Goal: Complete application form: Complete application form

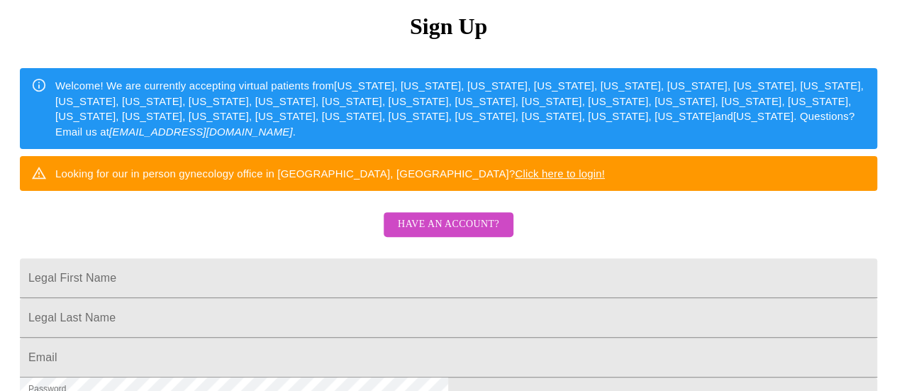
scroll to position [213, 0]
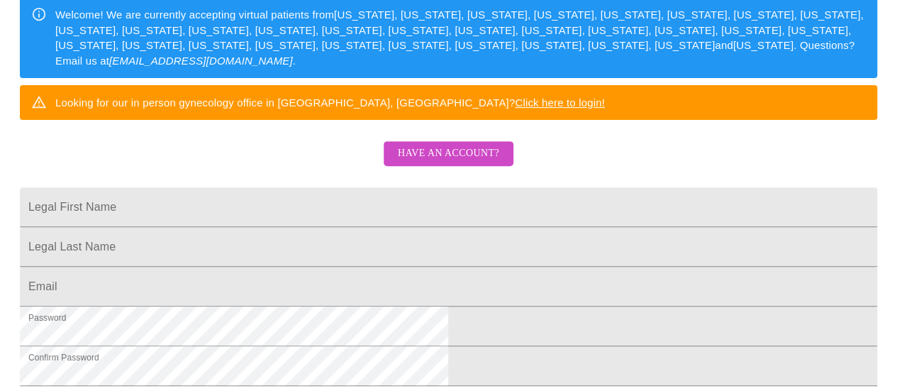
click at [462, 162] on span "Have an account?" at bounding box center [448, 154] width 101 height 18
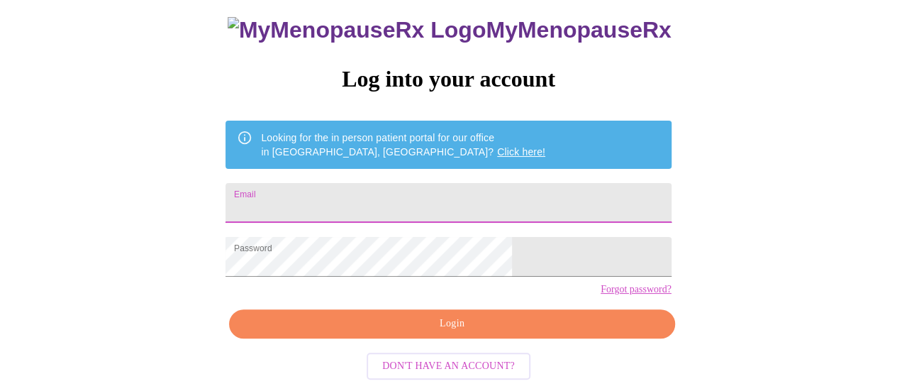
click at [491, 183] on input "Email" at bounding box center [448, 203] width 445 height 40
type input "[EMAIL_ADDRESS][DOMAIN_NAME]"
click at [470, 331] on span "Login" at bounding box center [451, 324] width 413 height 18
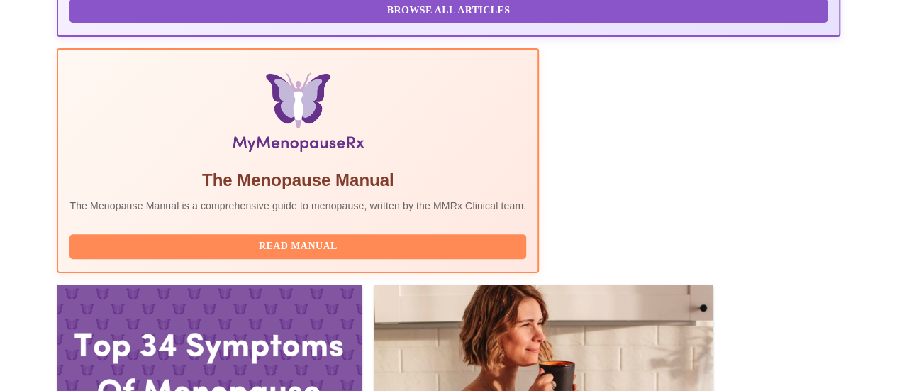
scroll to position [496, 0]
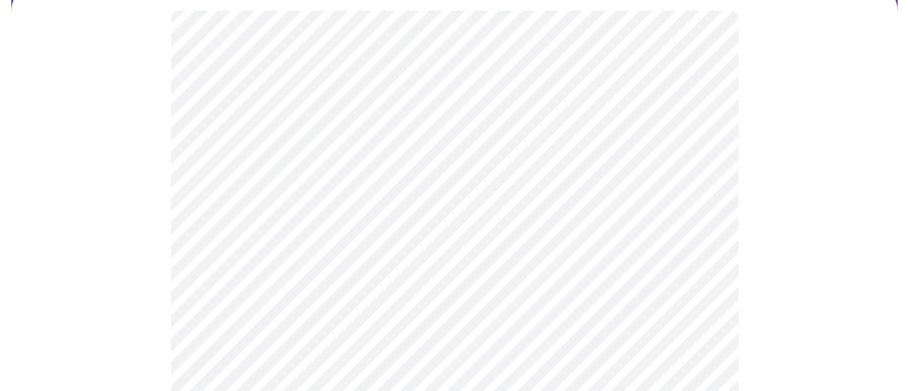
scroll to position [213, 0]
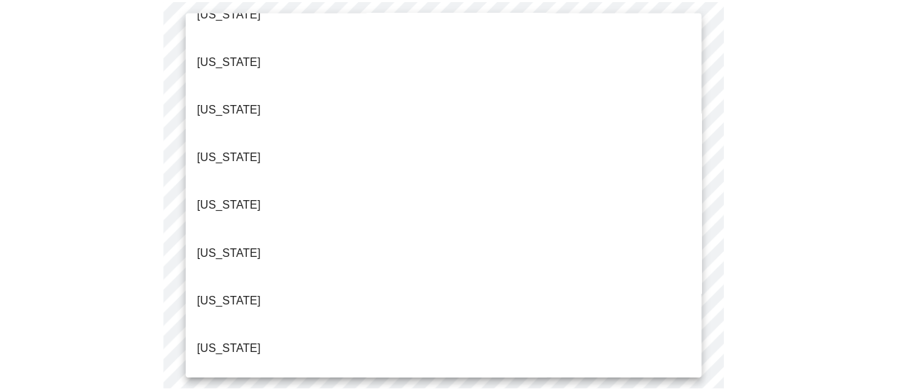
scroll to position [1064, 0]
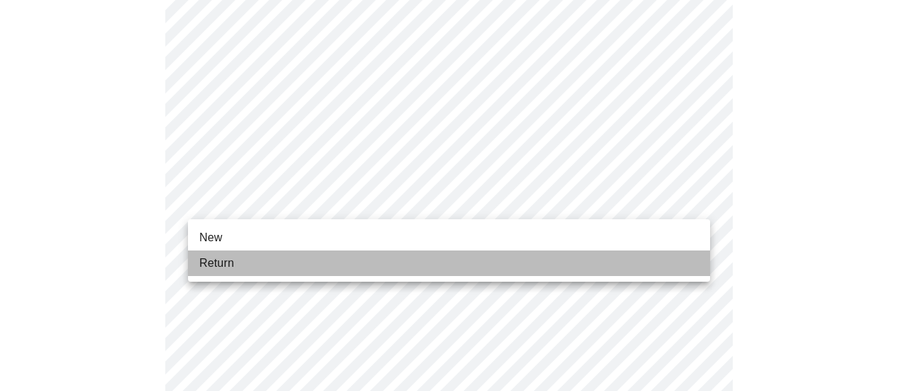
click at [271, 267] on li "Return" at bounding box center [449, 263] width 522 height 26
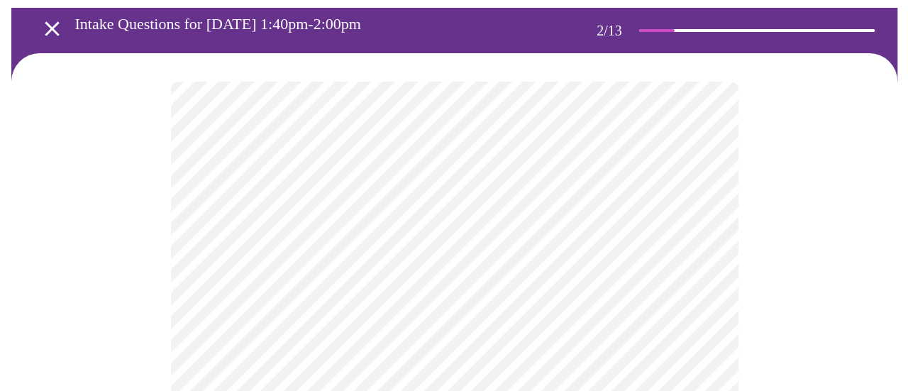
scroll to position [142, 0]
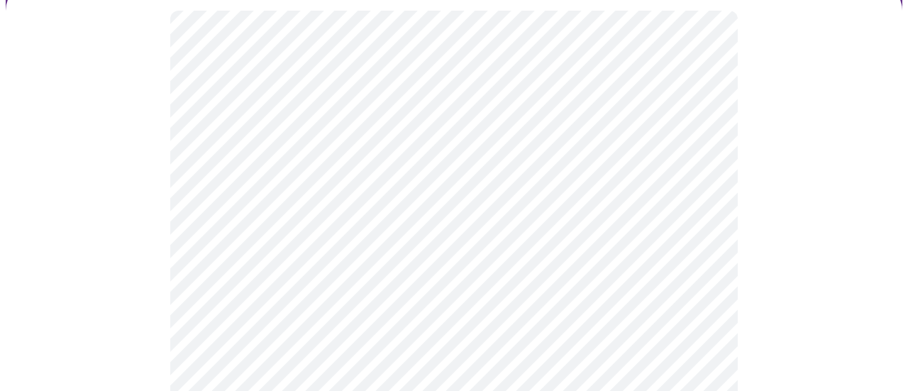
click at [503, 157] on body "MyMenopauseRx Appointments Messaging Labs Uploads Medications Community Refer a…" at bounding box center [454, 300] width 896 height 872
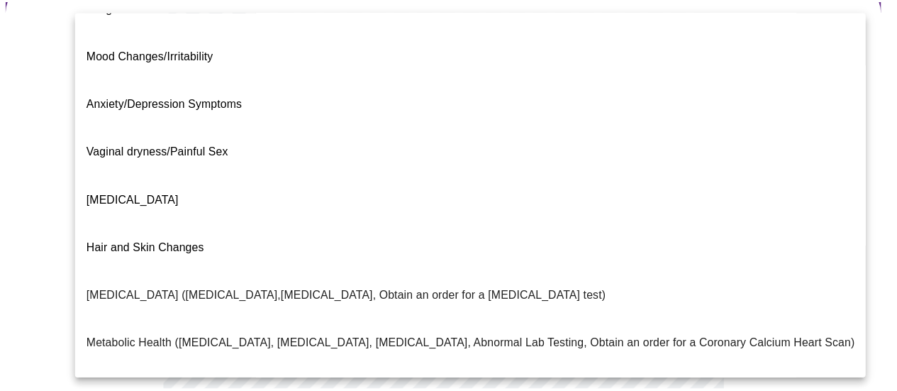
scroll to position [0, 0]
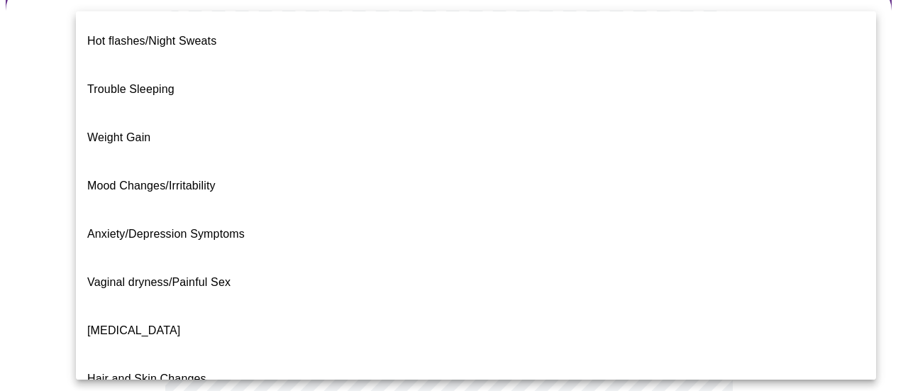
click at [306, 36] on li "Hot flashes/Night Sweats" at bounding box center [476, 41] width 800 height 48
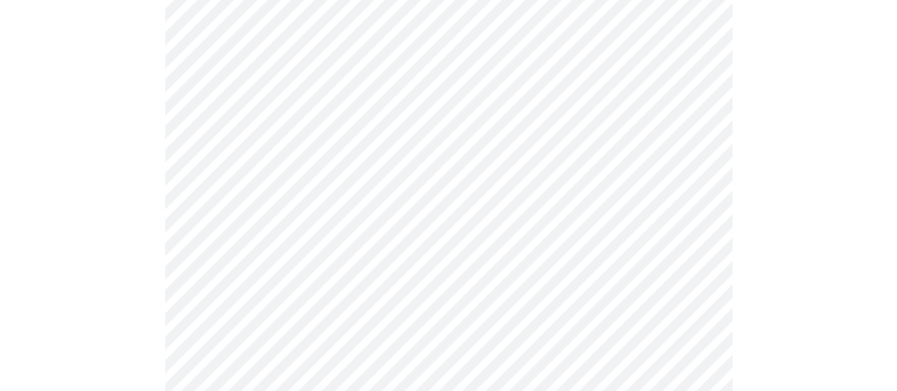
scroll to position [284, 0]
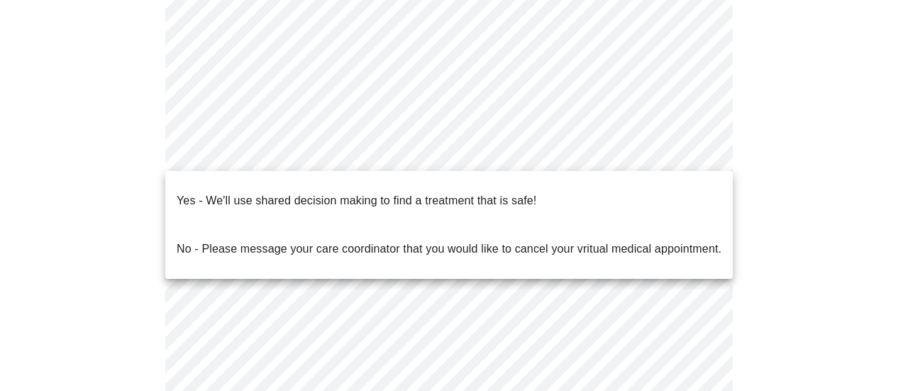
click at [478, 145] on body "MyMenopauseRx Appointments Messaging Labs Uploads Medications Community Refer a…" at bounding box center [454, 153] width 896 height 863
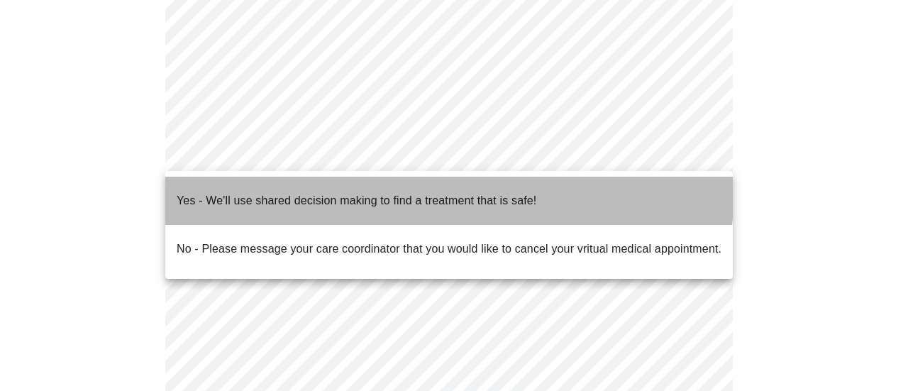
click at [406, 192] on p "Yes - We'll use shared decision making to find a treatment that is safe!" at bounding box center [357, 200] width 360 height 17
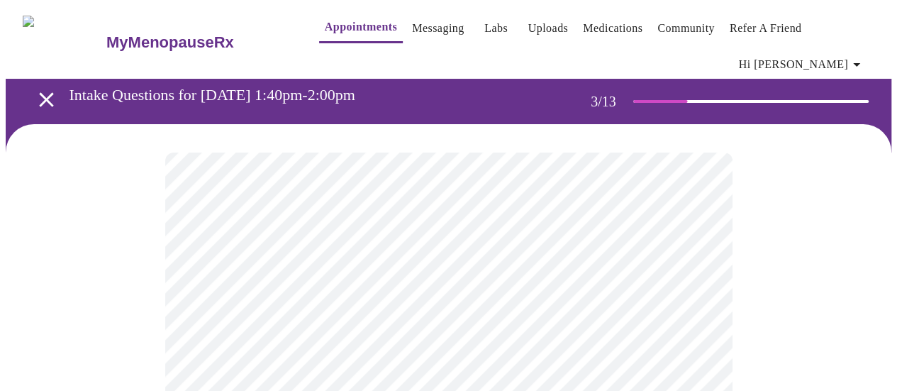
scroll to position [142, 0]
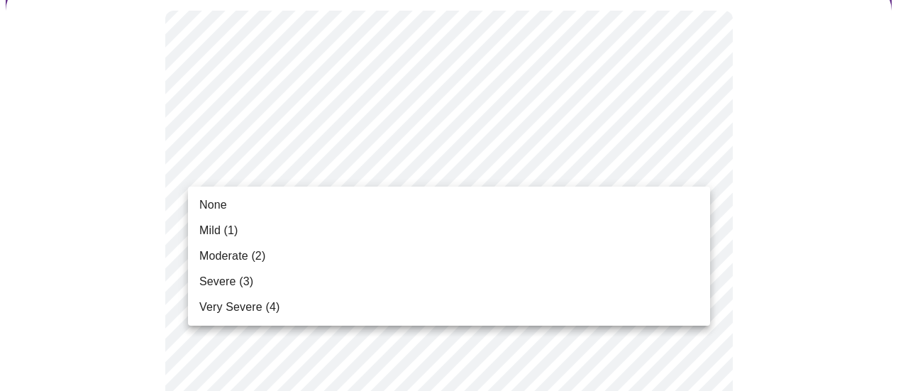
click at [361, 255] on li "Moderate (2)" at bounding box center [449, 256] width 522 height 26
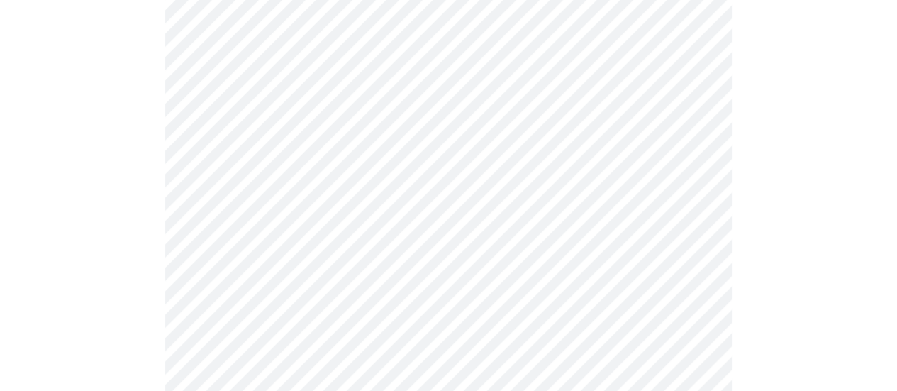
scroll to position [284, 0]
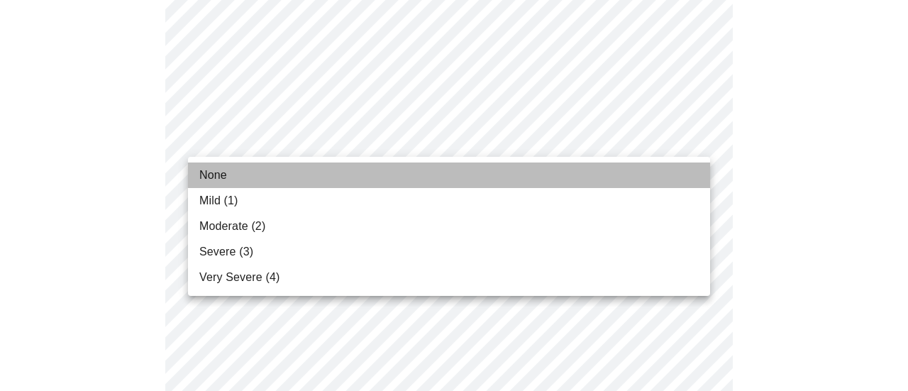
click at [250, 171] on li "None" at bounding box center [449, 175] width 522 height 26
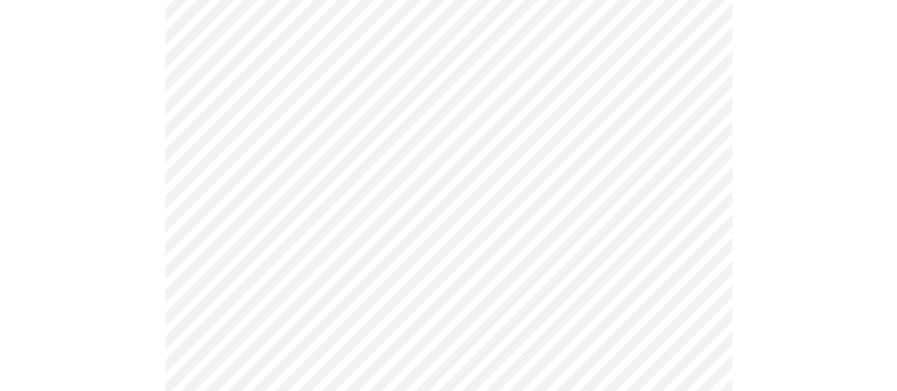
scroll to position [425, 0]
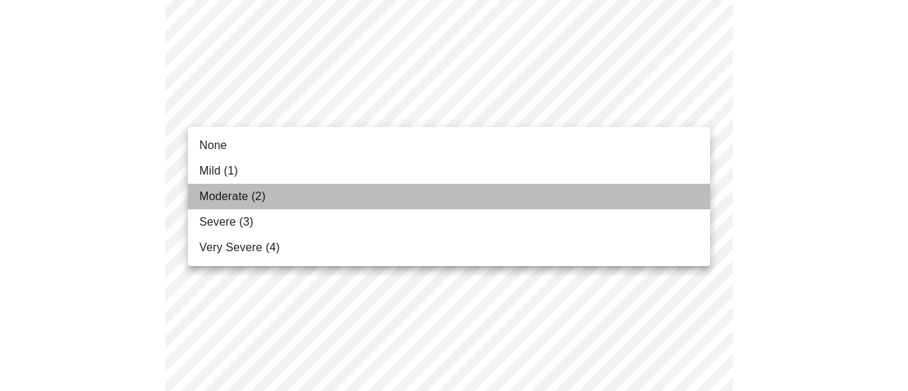
click at [287, 194] on li "Moderate (2)" at bounding box center [449, 197] width 522 height 26
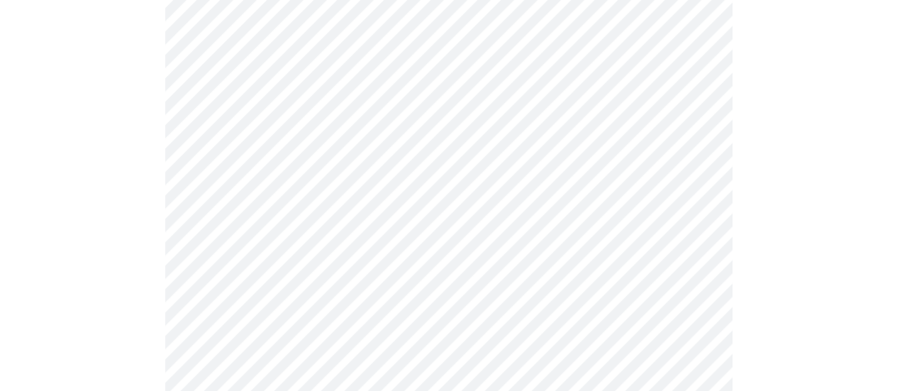
scroll to position [496, 0]
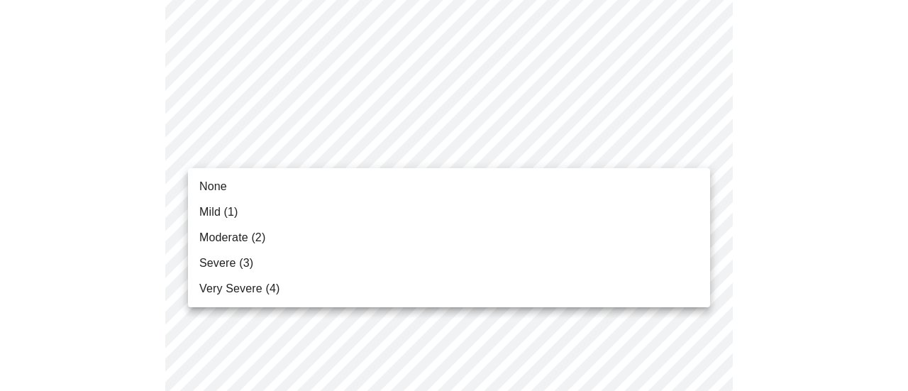
click at [239, 212] on li "Mild (1)" at bounding box center [449, 212] width 522 height 26
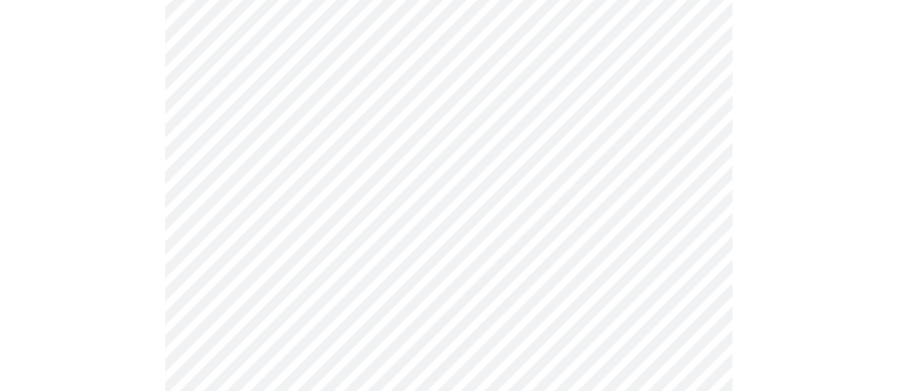
scroll to position [567, 0]
click at [314, 166] on body "MyMenopauseRx Appointments Messaging Labs Uploads Medications Community Refer a…" at bounding box center [449, 351] width 886 height 1827
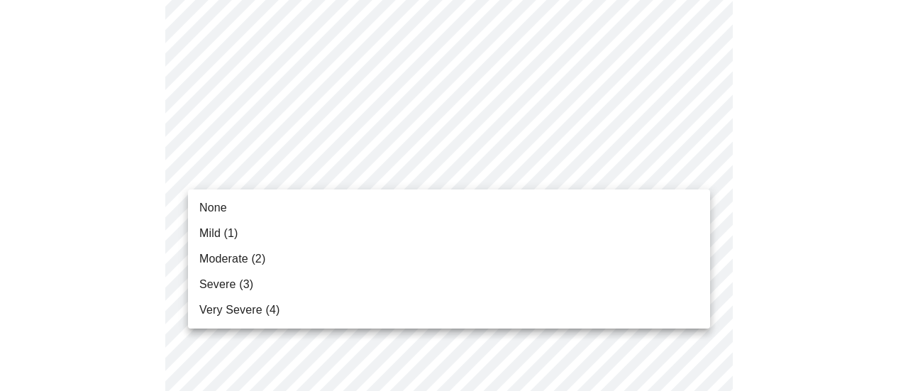
click at [240, 238] on li "Mild (1)" at bounding box center [449, 234] width 522 height 26
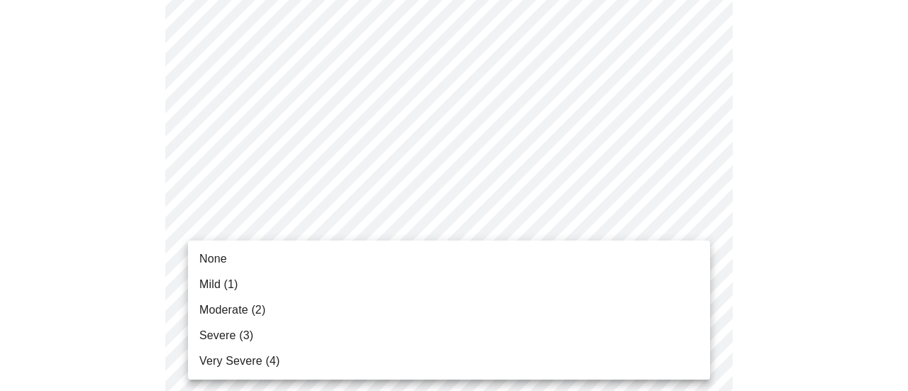
click at [258, 265] on body "MyMenopauseRx Appointments Messaging Labs Uploads Medications Community Refer a…" at bounding box center [454, 341] width 896 height 1807
click at [264, 330] on li "Severe (3)" at bounding box center [449, 336] width 522 height 26
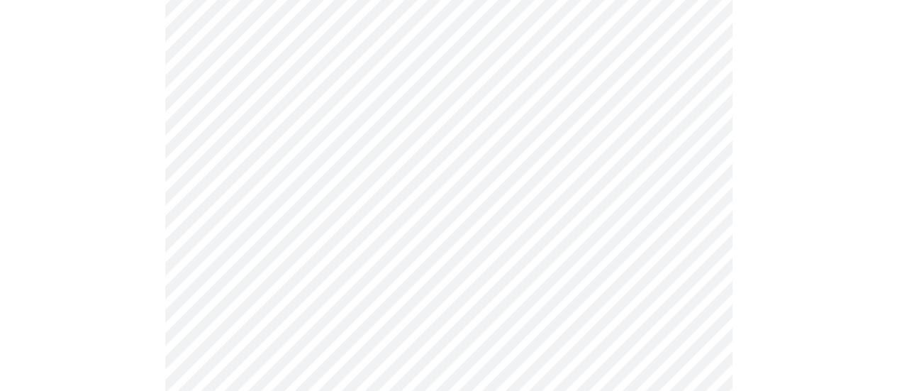
scroll to position [780, 0]
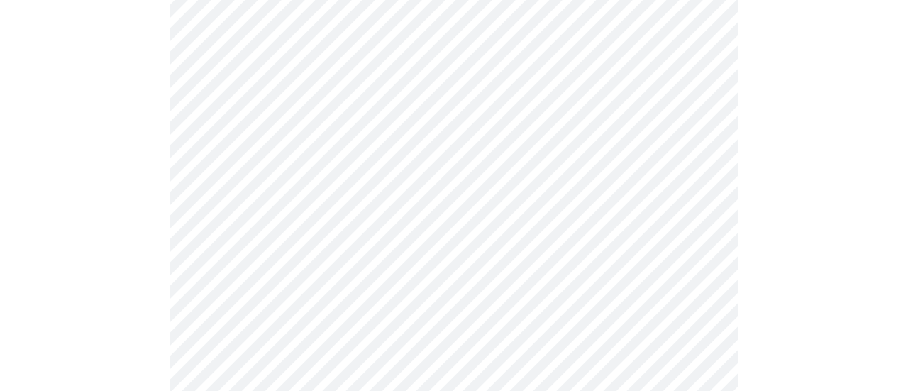
click at [578, 165] on body "MyMenopauseRx Appointments Messaging Labs Uploads Medications Community Refer a…" at bounding box center [454, 119] width 896 height 1787
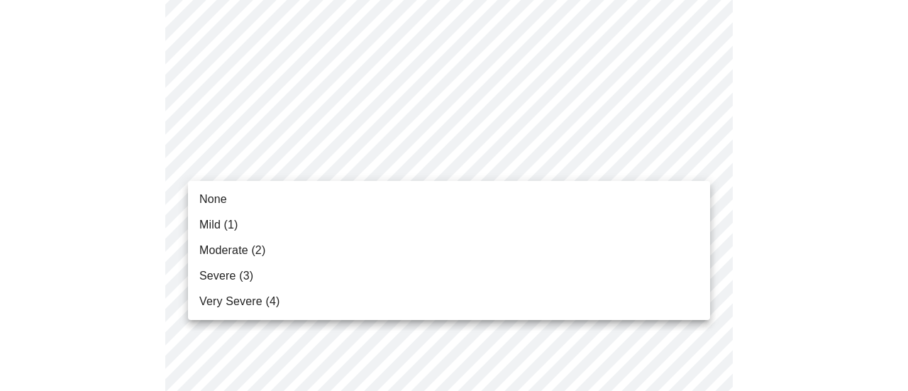
click at [262, 246] on span "Moderate (2)" at bounding box center [232, 250] width 66 height 17
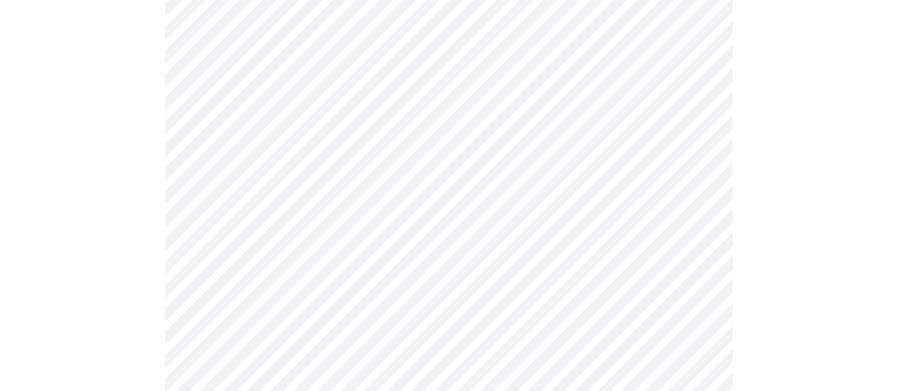
scroll to position [922, 0]
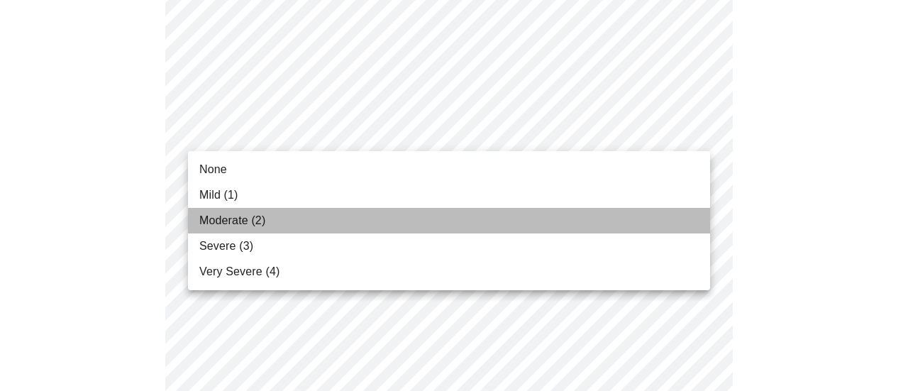
click at [279, 215] on li "Moderate (2)" at bounding box center [449, 221] width 522 height 26
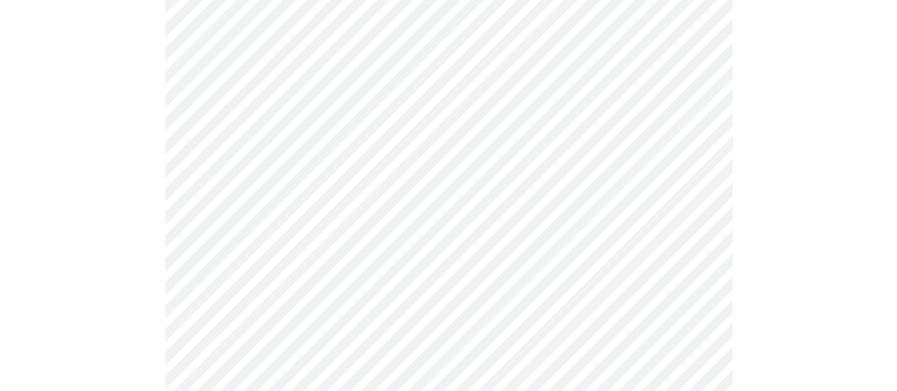
scroll to position [1064, 0]
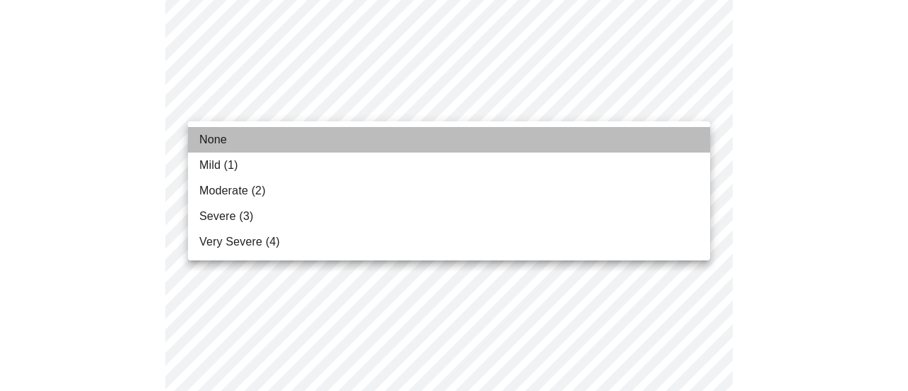
click at [307, 140] on li "None" at bounding box center [449, 140] width 522 height 26
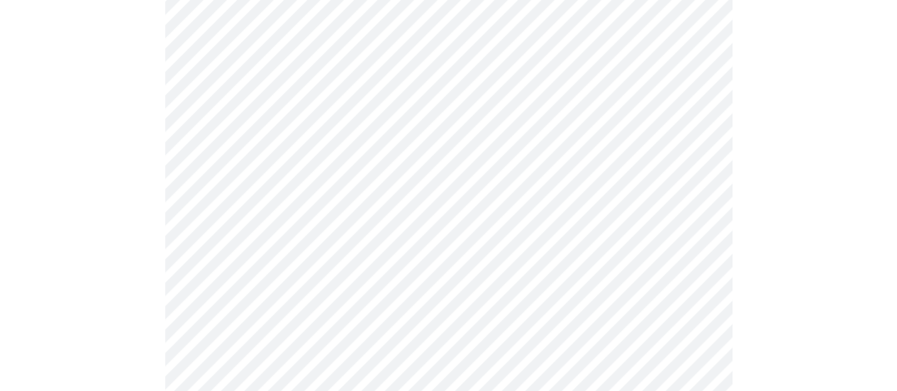
scroll to position [1135, 0]
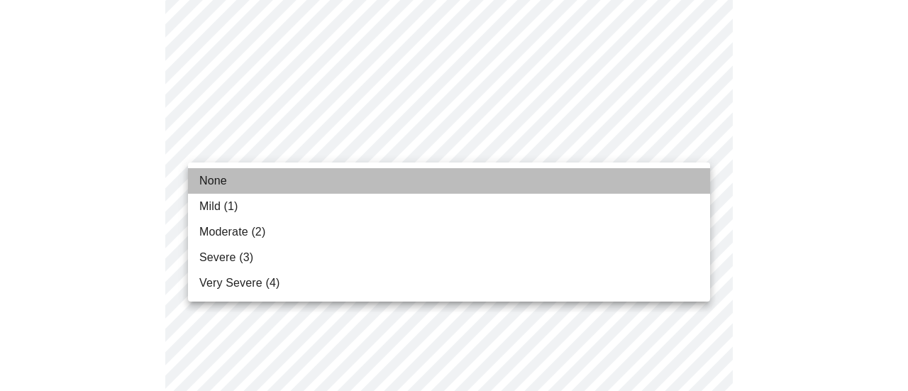
click at [304, 175] on li "None" at bounding box center [449, 181] width 522 height 26
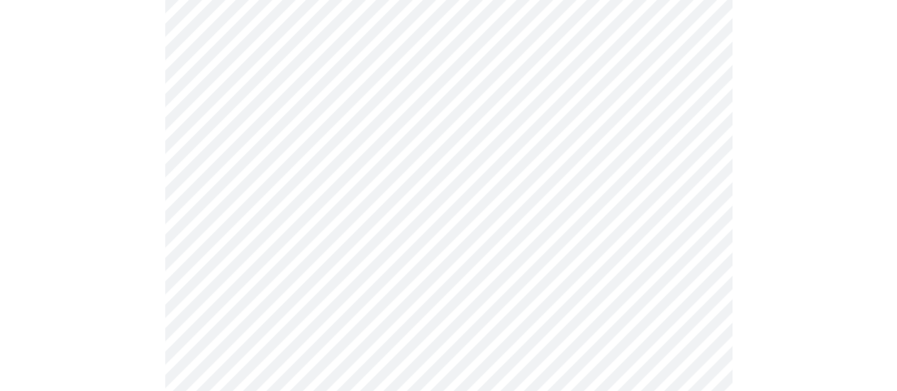
scroll to position [1276, 0]
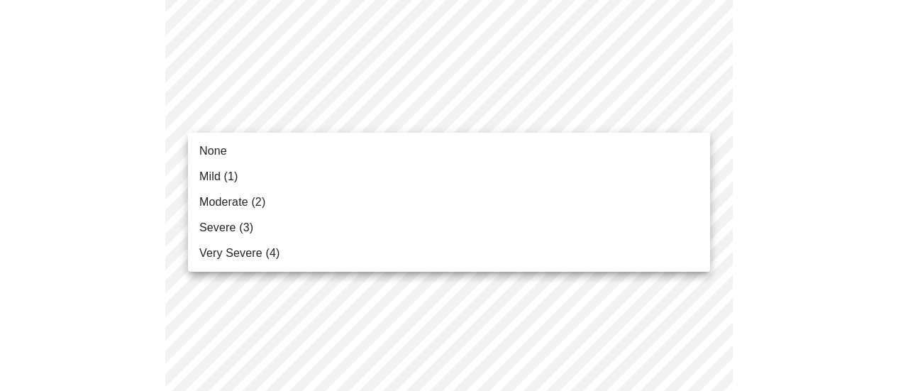
click at [316, 157] on li "None" at bounding box center [449, 151] width 522 height 26
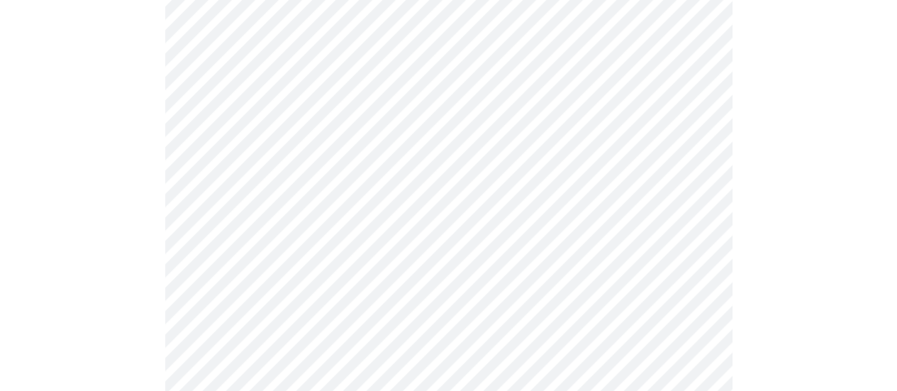
scroll to position [638, 0]
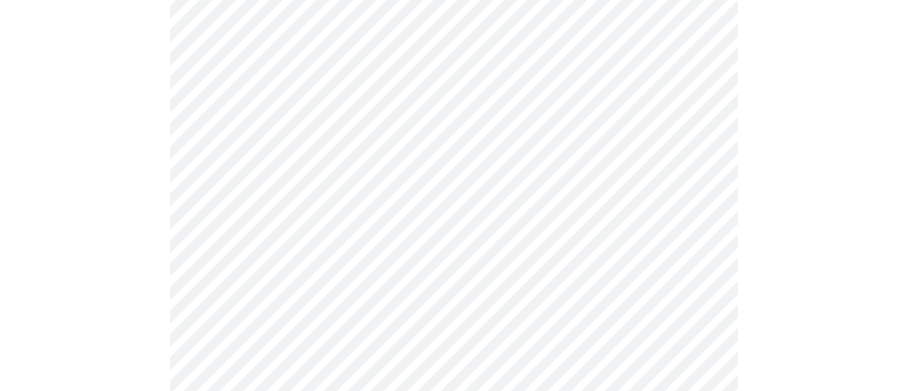
click at [667, 168] on body "MyMenopauseRx Appointments Messaging Labs Uploads Medications Community Refer a…" at bounding box center [454, 47] width 896 height 1361
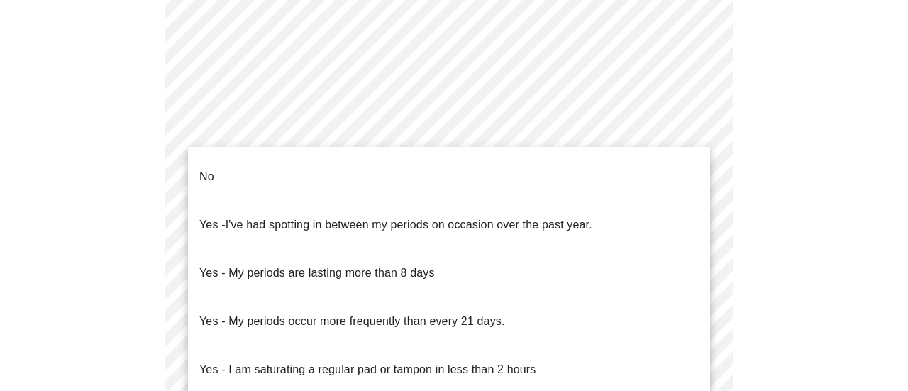
click at [295, 175] on li "No" at bounding box center [449, 176] width 522 height 48
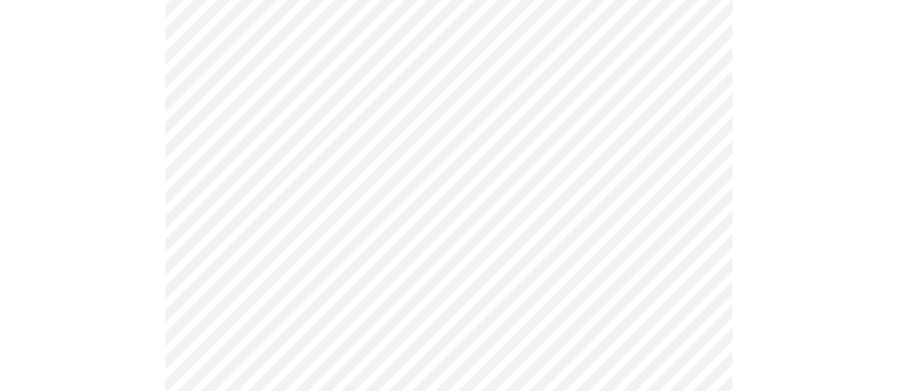
scroll to position [780, 0]
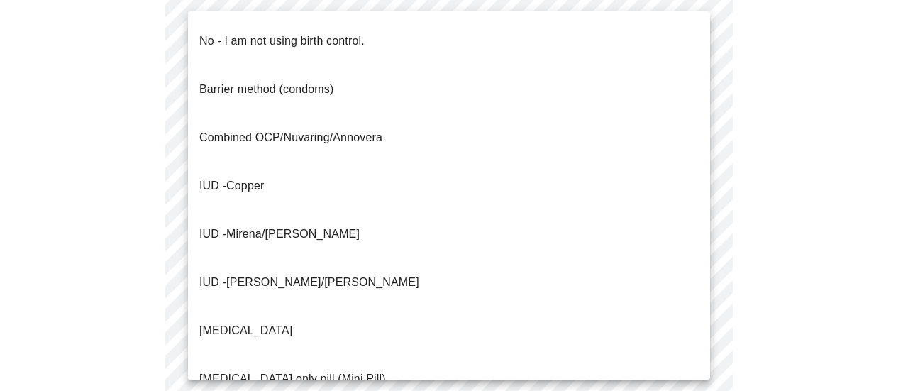
click at [327, 210] on li "IUD - Mirena/[PERSON_NAME]" at bounding box center [449, 234] width 522 height 48
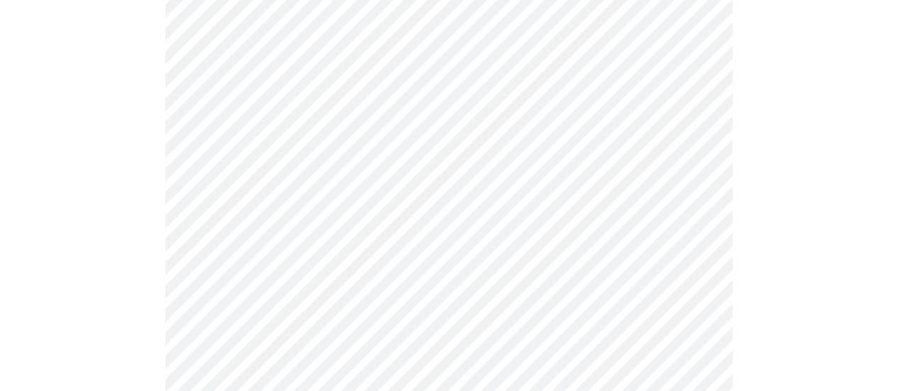
scroll to position [851, 0]
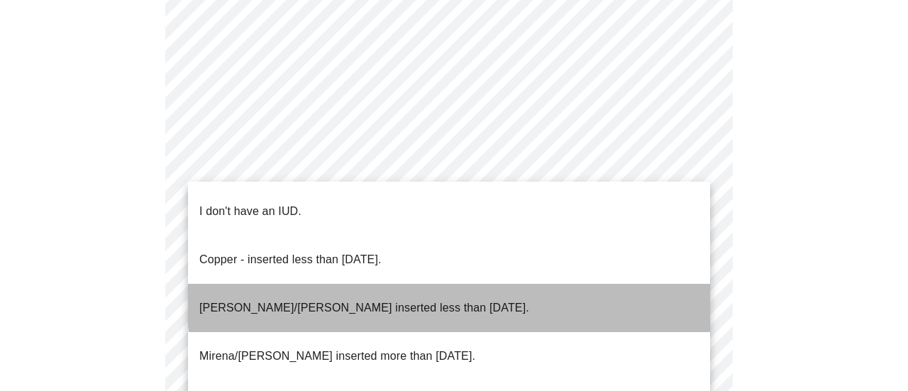
click at [460, 284] on li "[PERSON_NAME]/[PERSON_NAME] inserted less than [DATE]." at bounding box center [449, 308] width 522 height 48
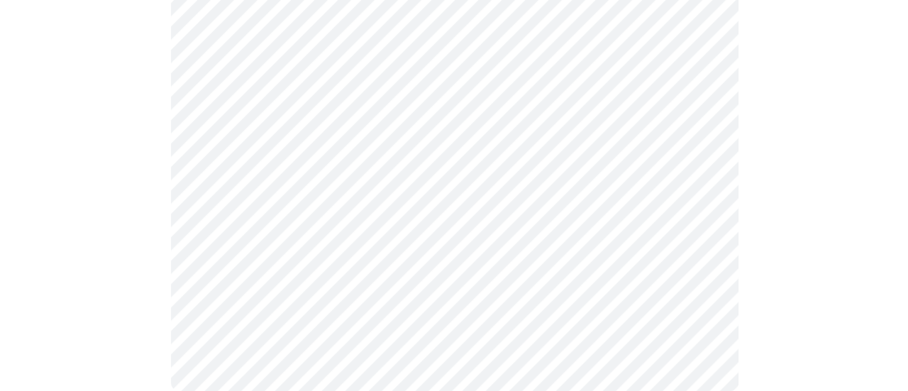
scroll to position [925, 0]
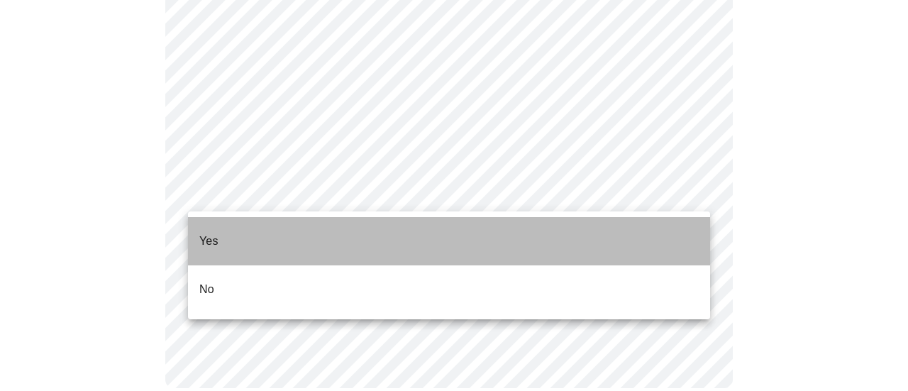
click at [316, 238] on li "Yes" at bounding box center [449, 241] width 522 height 48
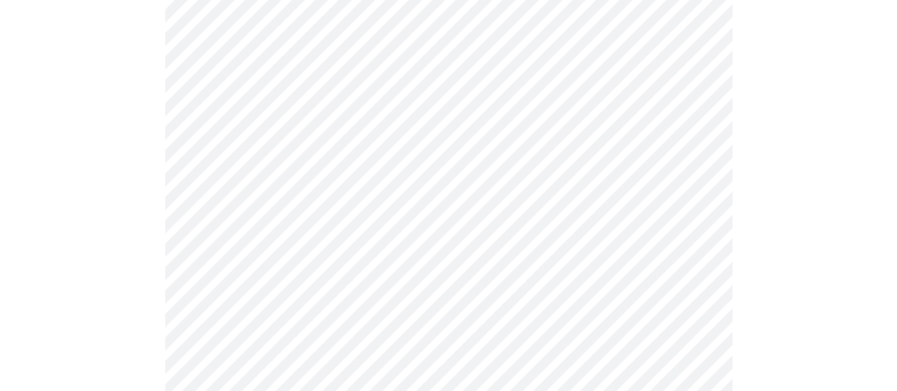
scroll to position [355, 0]
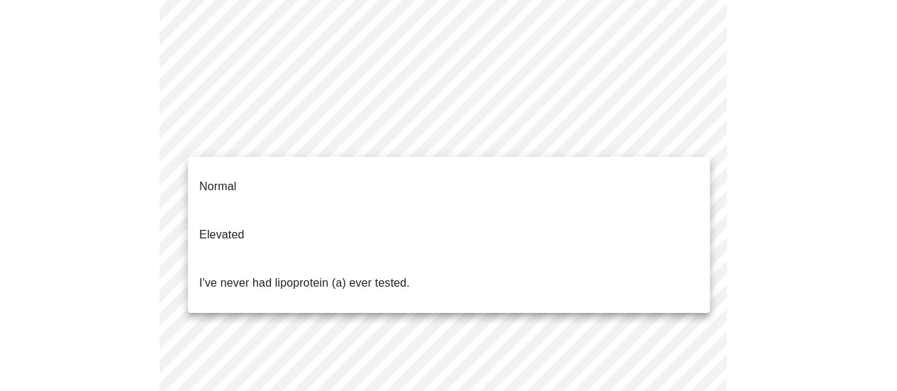
click at [616, 138] on body "MyMenopauseRx Appointments Messaging Labs Uploads Medications Community Refer a…" at bounding box center [449, 185] width 886 height 1068
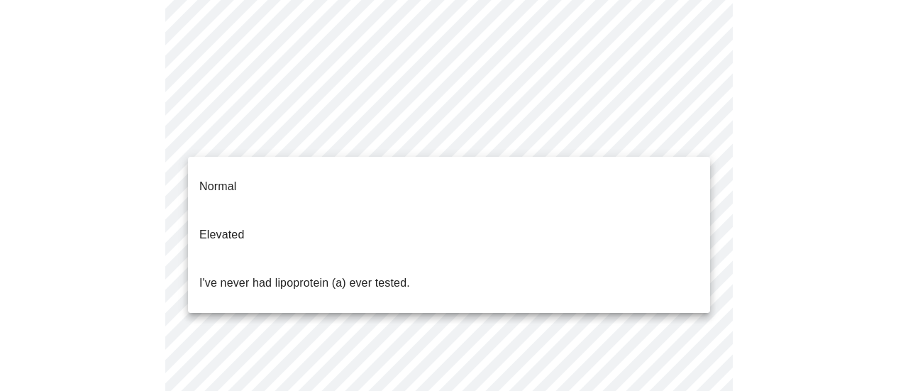
click at [515, 186] on li "Normal" at bounding box center [449, 186] width 522 height 48
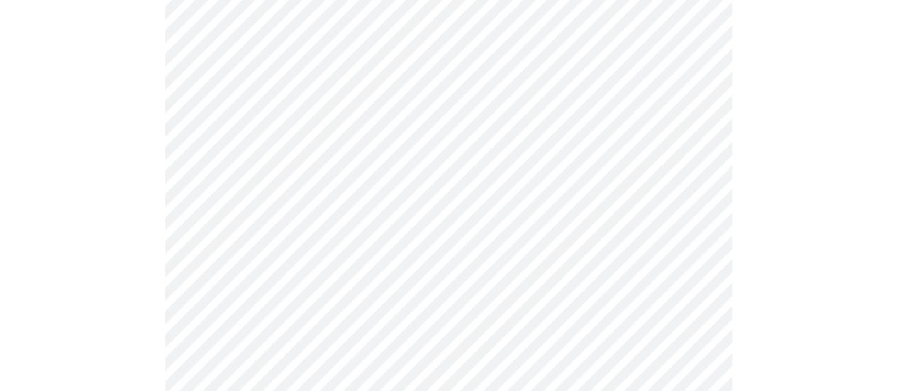
scroll to position [638, 0]
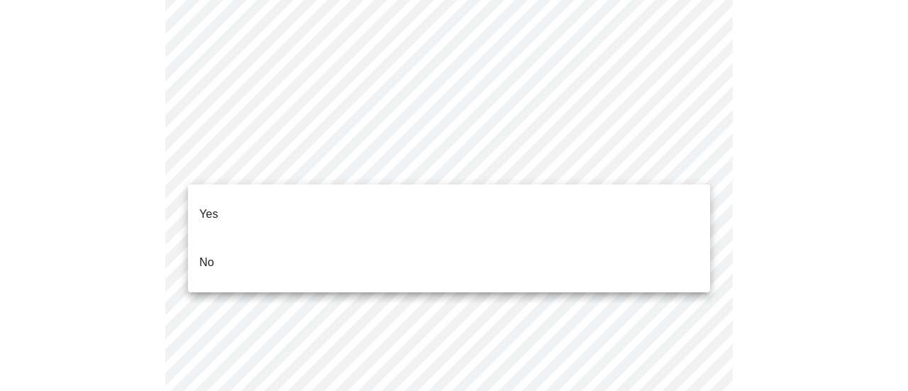
click at [364, 238] on li "No" at bounding box center [449, 262] width 522 height 48
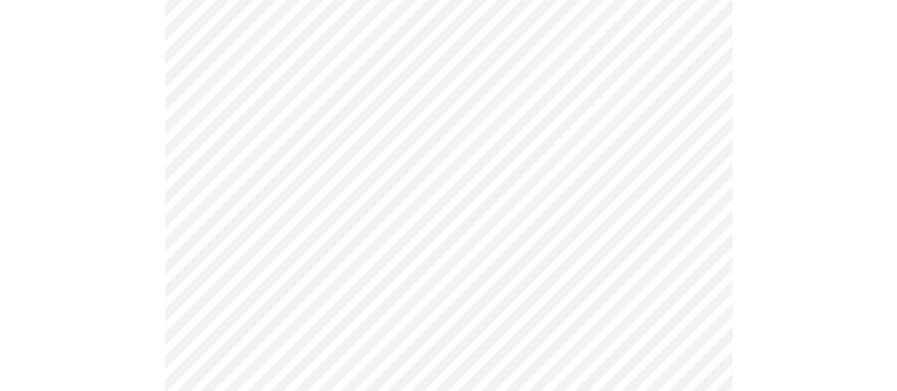
scroll to position [922, 0]
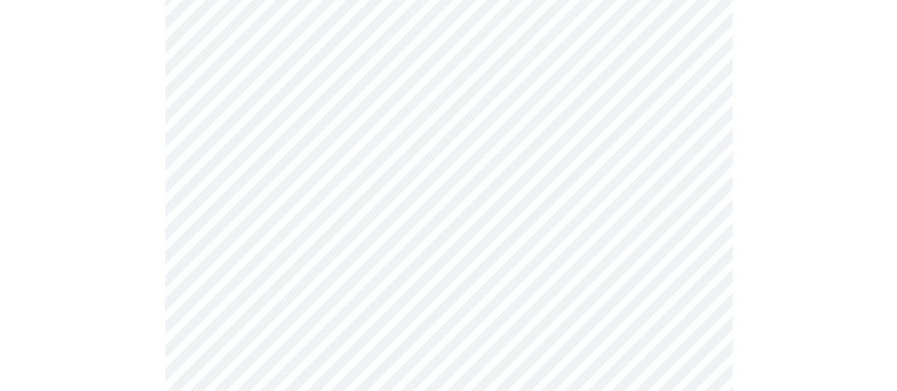
scroll to position [885, 0]
